Goal: Task Accomplishment & Management: Manage account settings

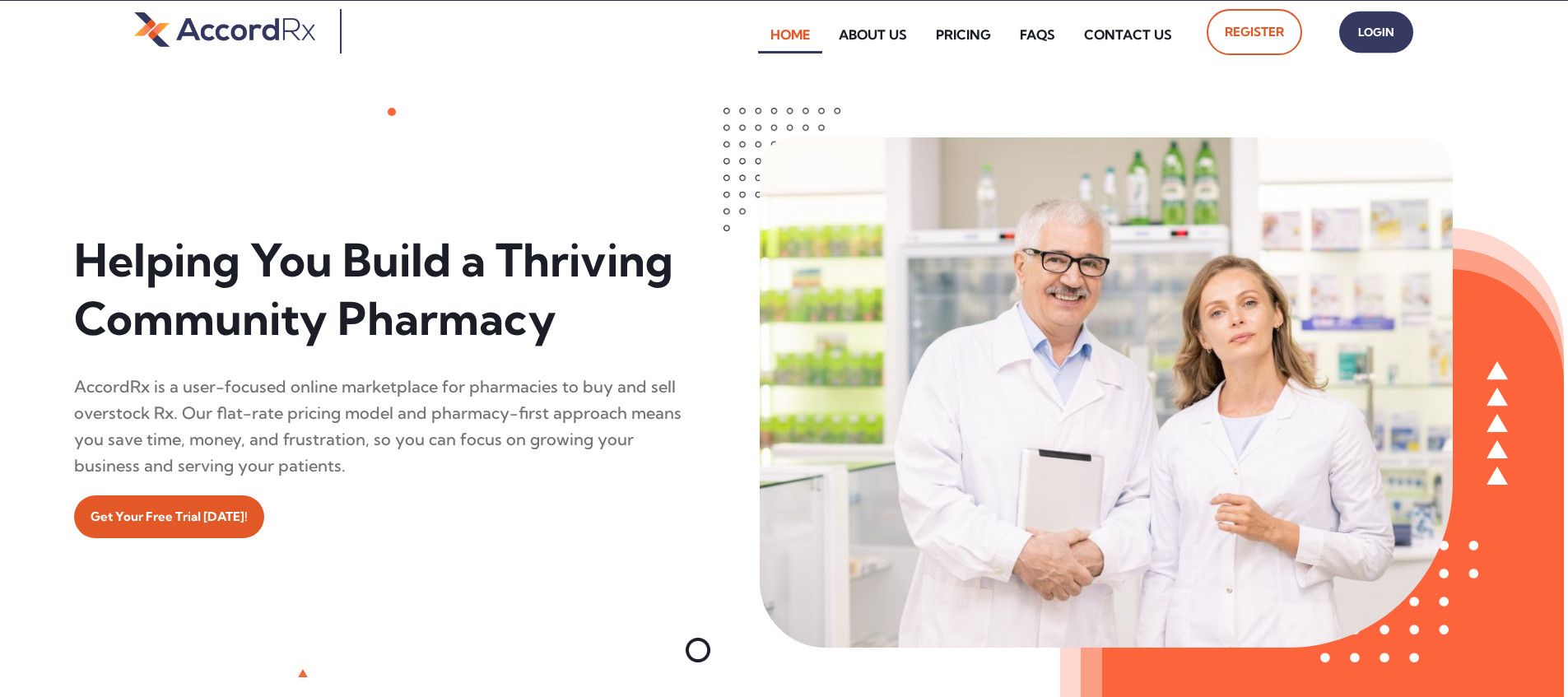
click at [752, 39] on span "Login" at bounding box center [1376, 32] width 41 height 23
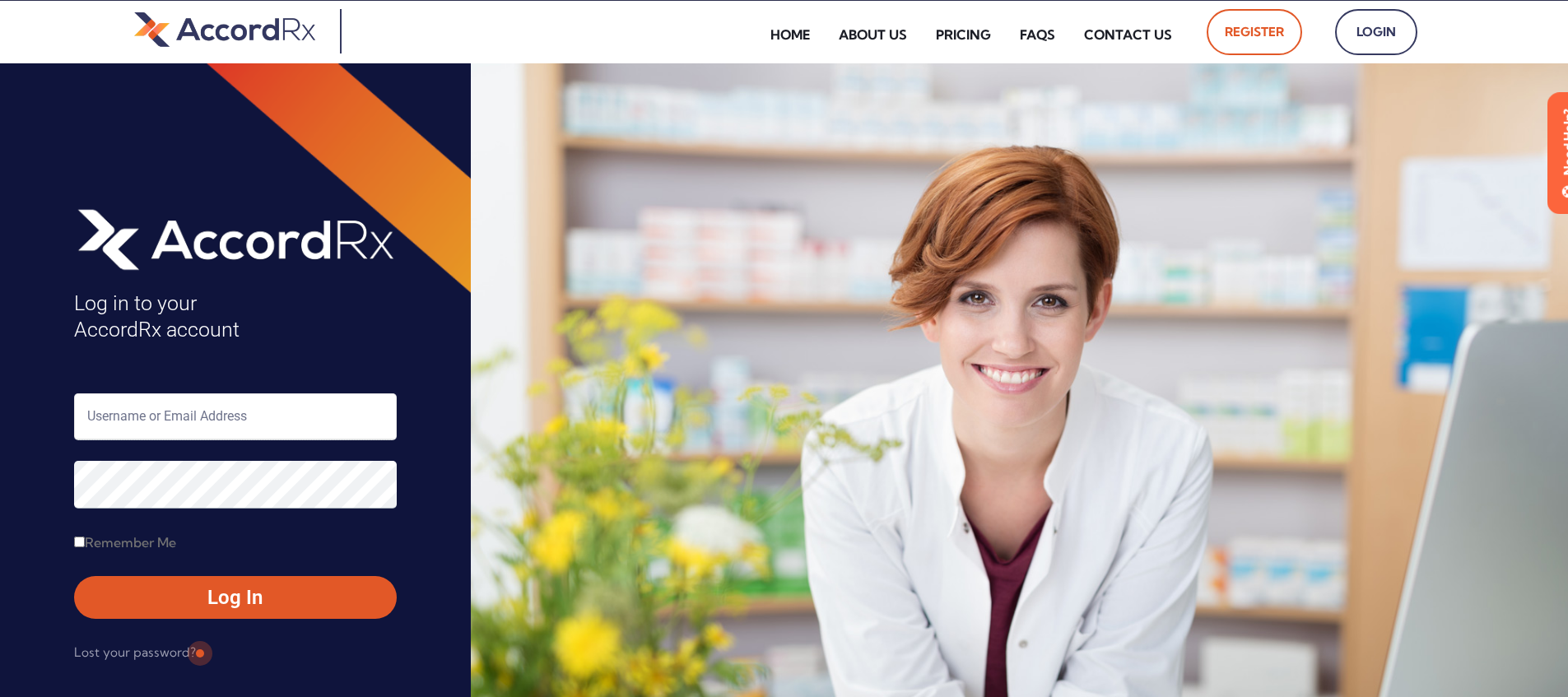
click at [142, 412] on input "text" at bounding box center [235, 417] width 323 height 47
type input "ARX-[PERSON_NAME]"
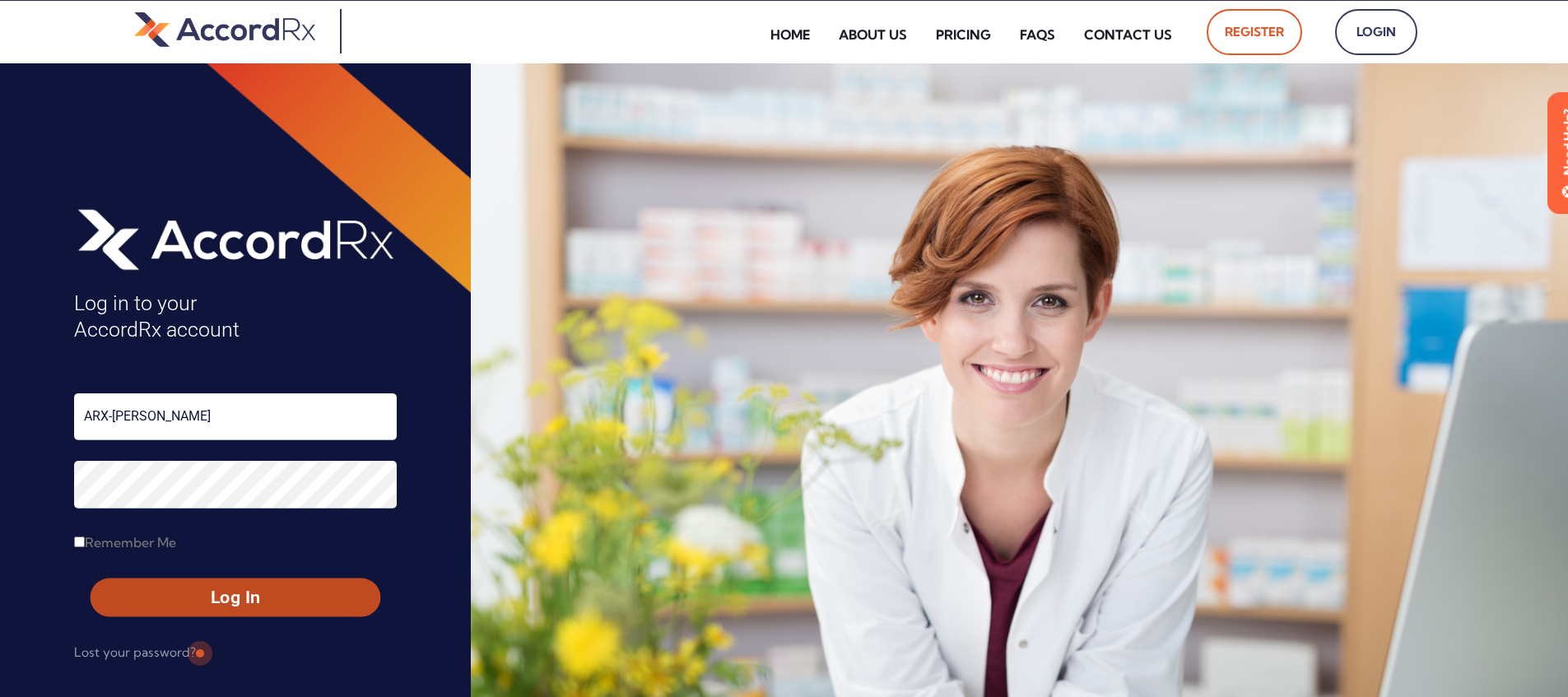
click at [198, 592] on span "Log In" at bounding box center [235, 597] width 260 height 23
